Goal: Information Seeking & Learning: Learn about a topic

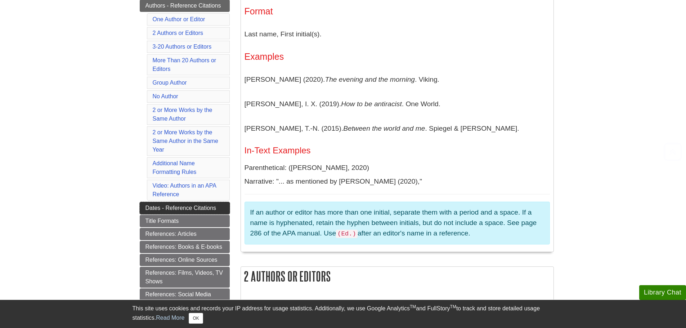
scroll to position [219, 0]
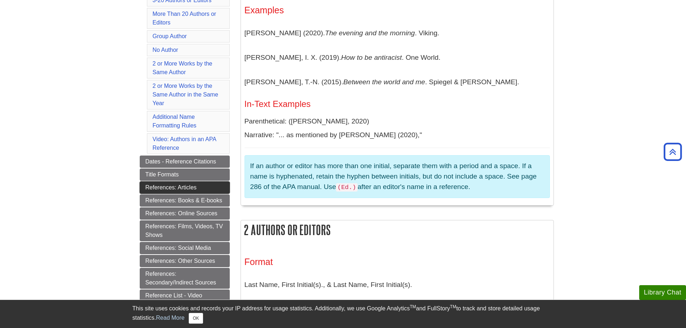
click at [184, 183] on link "References: Articles" at bounding box center [185, 187] width 90 height 12
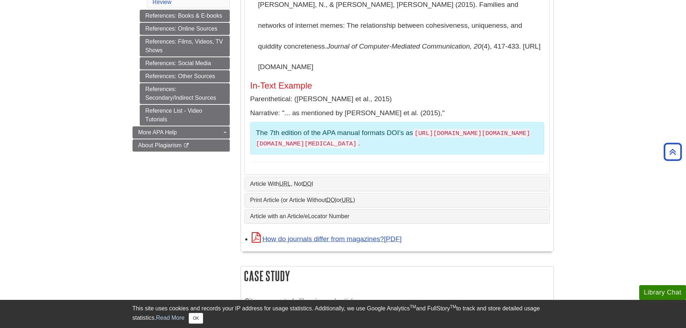
scroll to position [324, 0]
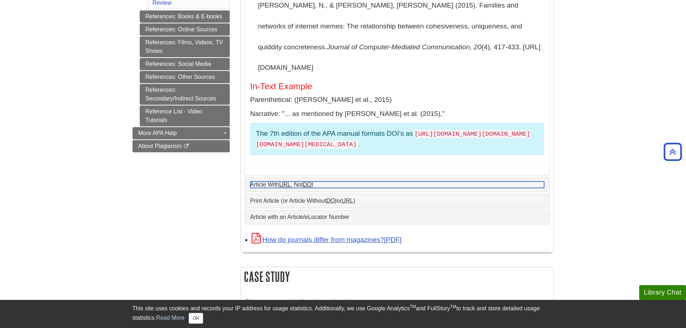
click at [274, 181] on link "Article With URL , Not DOI" at bounding box center [397, 184] width 294 height 6
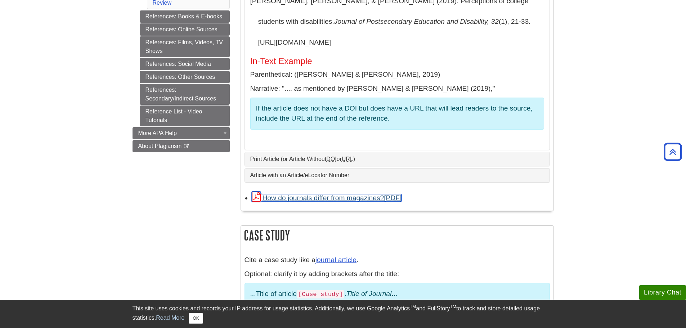
click at [299, 200] on link "How do journals differ from magazines?" at bounding box center [327, 198] width 150 height 8
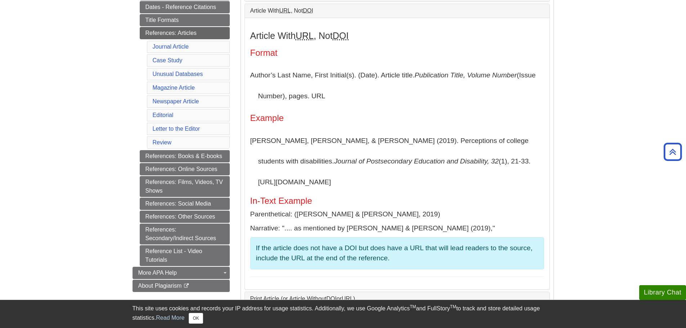
scroll to position [144, 0]
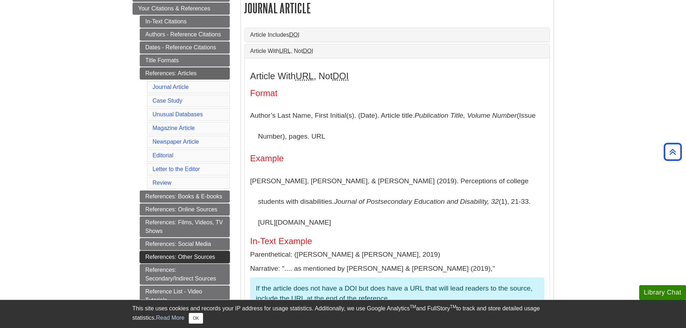
click at [183, 254] on link "References: Other Sources" at bounding box center [185, 257] width 90 height 12
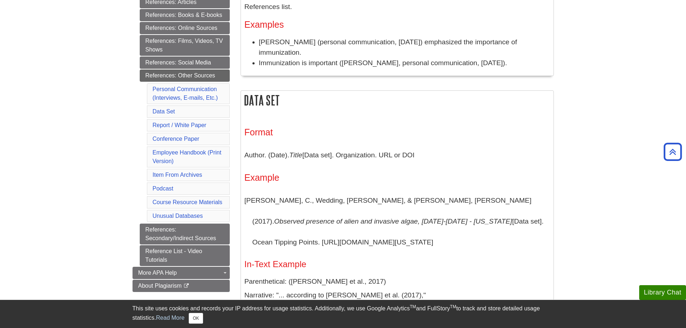
scroll to position [108, 0]
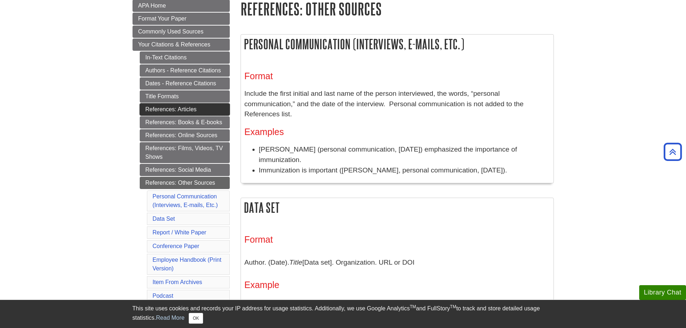
click at [162, 110] on link "References: Articles" at bounding box center [185, 109] width 90 height 12
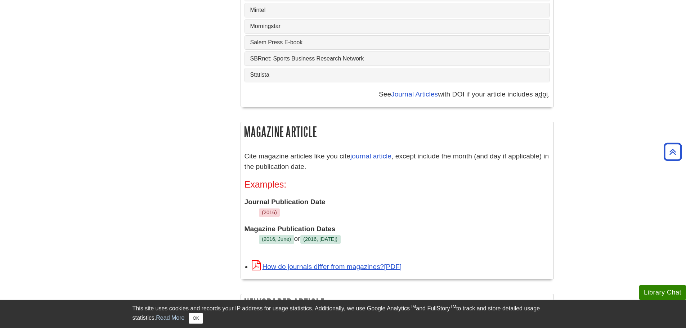
scroll to position [792, 0]
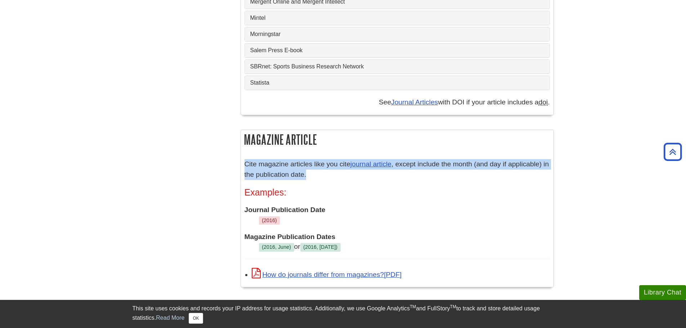
drag, startPoint x: 245, startPoint y: 132, endPoint x: 436, endPoint y: 145, distance: 190.5
click at [436, 159] on p "Cite magazine articles like you cite journal article , except include the month…" at bounding box center [396, 169] width 305 height 21
copy p "Cite magazine articles like you cite journal article , except include the month…"
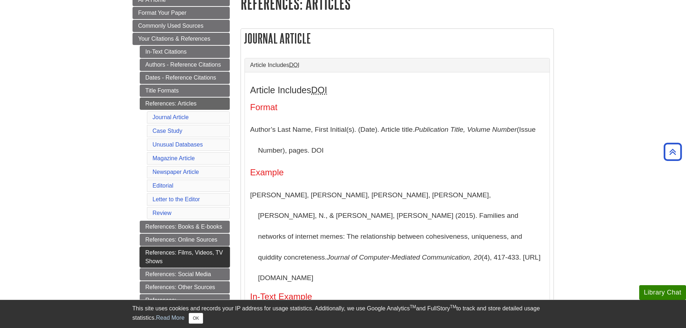
scroll to position [108, 0]
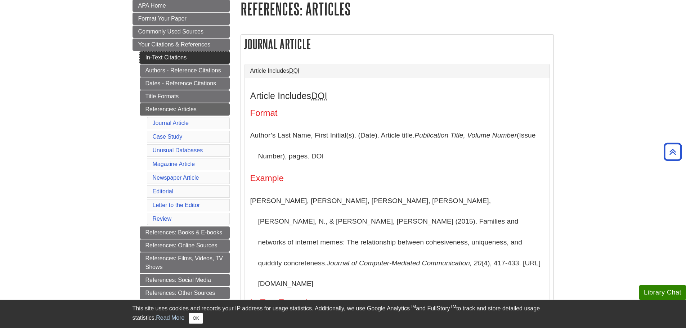
click at [171, 55] on link "In-Text Citations" at bounding box center [185, 57] width 90 height 12
